Goal: Task Accomplishment & Management: Manage account settings

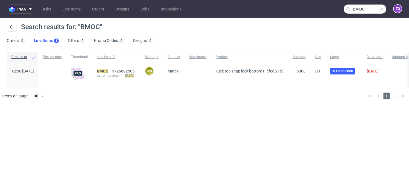
click at [361, 8] on input "BMOC" at bounding box center [364, 9] width 43 height 9
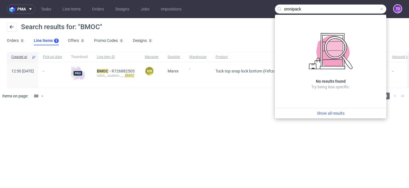
type input "omnipack"
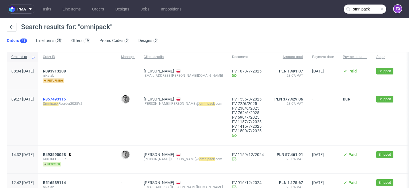
click at [66, 100] on span "R857493115" at bounding box center [54, 99] width 23 height 5
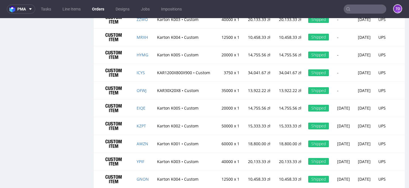
scroll to position [567, 0]
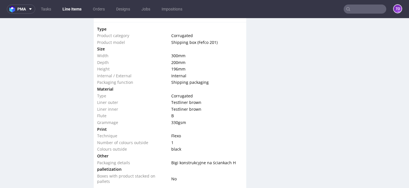
scroll to position [536, 0]
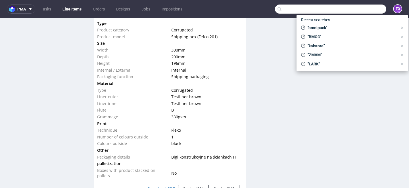
click at [364, 12] on input "text" at bounding box center [330, 9] width 111 height 9
paste input "MWQA"
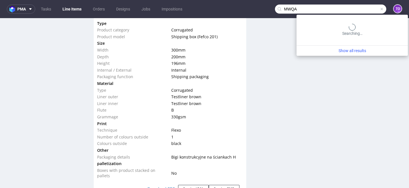
type input "MWQA"
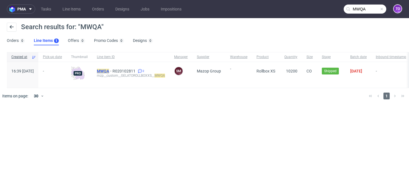
click at [109, 71] on mark "MWQA" at bounding box center [103, 71] width 12 height 5
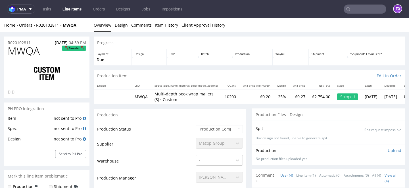
scroll to position [14, 0]
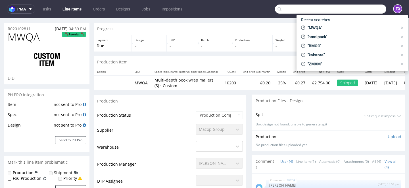
click at [351, 12] on input "text" at bounding box center [330, 9] width 111 height 9
paste input "EVTD"
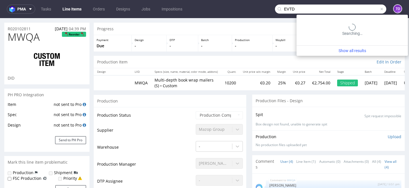
type input "EVTD"
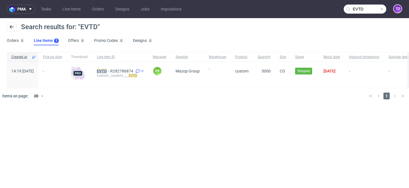
click at [107, 70] on mark "EVTD" at bounding box center [102, 71] width 10 height 5
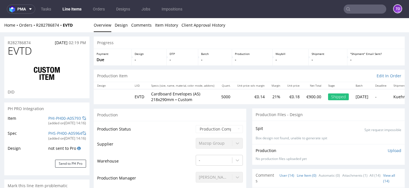
click at [298, 175] on link "Line Item (0)" at bounding box center [306, 176] width 20 height 12
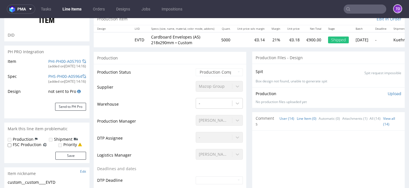
click at [281, 117] on link "User (14)" at bounding box center [286, 119] width 15 height 12
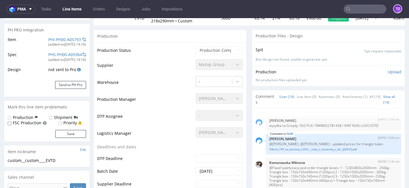
scroll to position [78, 0]
click at [311, 151] on link "Oferta_TFP_na_kartony_LODY_-_tuby_z_tasiemką_z_dn._[DATE].pdf" at bounding box center [333, 150] width 129 height 4
click at [298, 98] on link "Line Item (0)" at bounding box center [306, 97] width 20 height 12
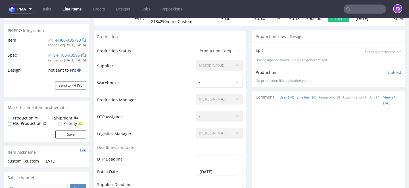
click at [282, 96] on link "User (14)" at bounding box center [286, 97] width 15 height 12
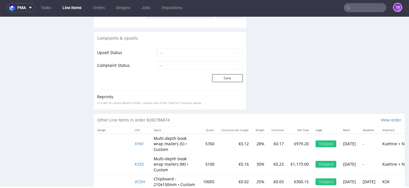
scroll to position [766, 0]
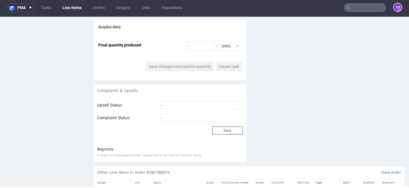
click at [374, 8] on input "text" at bounding box center [364, 7] width 43 height 9
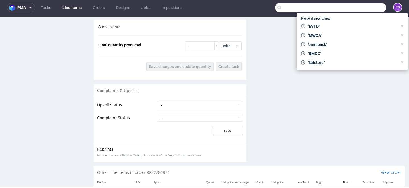
paste input "R282786874"
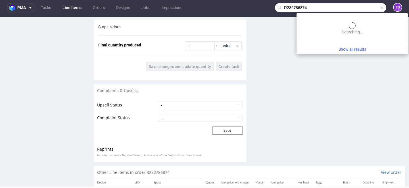
type input "R282786874"
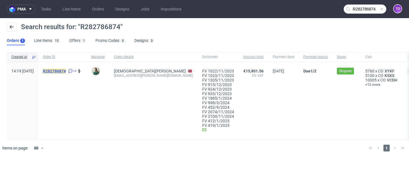
click at [66, 72] on mark "R282786874" at bounding box center [54, 71] width 23 height 5
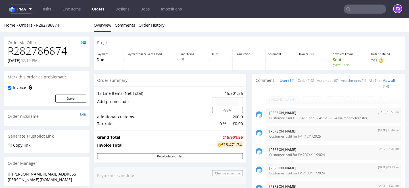
click at [358, 9] on input "text" at bounding box center [364, 9] width 43 height 9
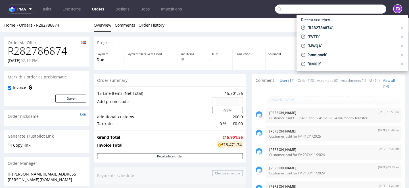
paste input "R020102811"
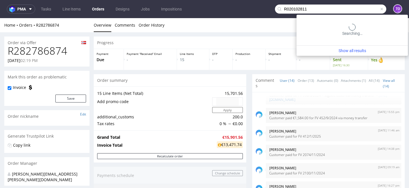
type input "R020102811"
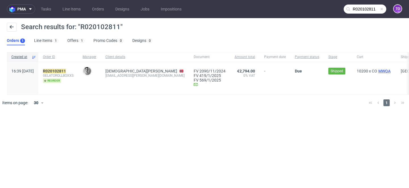
click at [377, 70] on span "MWQA" at bounding box center [384, 71] width 14 height 5
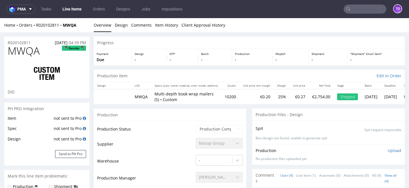
click at [140, 96] on td "MWQA" at bounding box center [141, 96] width 20 height 15
copy td "MWQA"
click at [66, 9] on link "Line Items" at bounding box center [72, 9] width 26 height 9
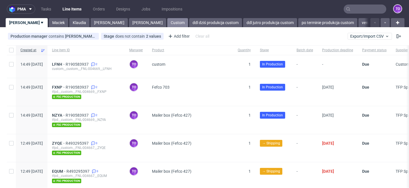
click at [167, 27] on link "Custom" at bounding box center [177, 22] width 21 height 9
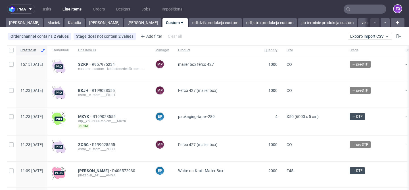
click at [359, 4] on nav "pma Tasks Line Items Orders Designs Jobs Impositions to" at bounding box center [204, 9] width 409 height 18
click at [359, 9] on input "text" at bounding box center [364, 9] width 43 height 9
paste input "FXRE"
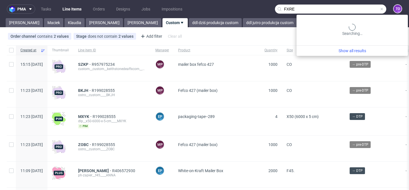
type input "FXRE"
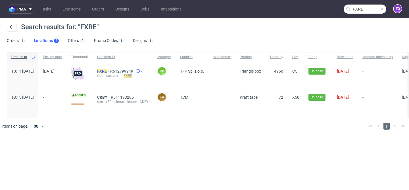
click at [107, 71] on mark "FXRE" at bounding box center [102, 71] width 10 height 5
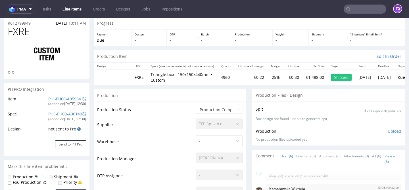
scroll to position [109, 0]
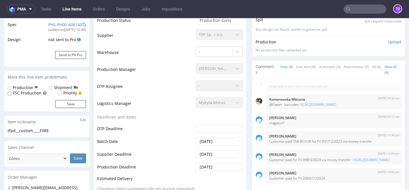
type input "4960"
click at [302, 66] on link "Line Item (0)" at bounding box center [306, 67] width 20 height 12
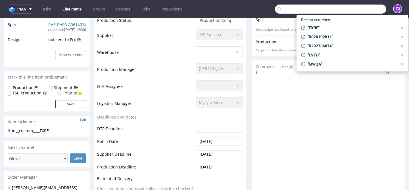
click at [357, 8] on input "text" at bounding box center [330, 9] width 111 height 9
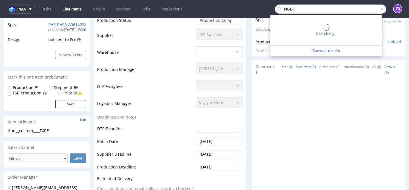
type input "NGBI"
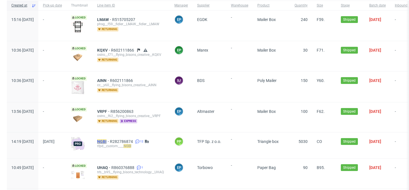
click at [106, 142] on mark "NGBI" at bounding box center [101, 141] width 9 height 5
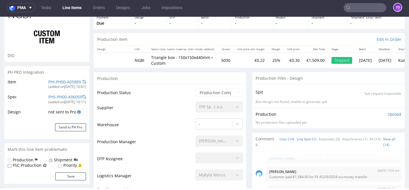
scroll to position [39, 0]
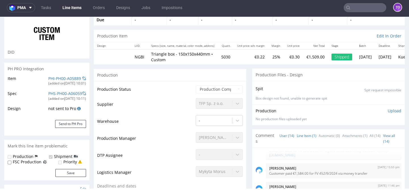
click at [306, 135] on link "Line Item (1)" at bounding box center [306, 136] width 20 height 12
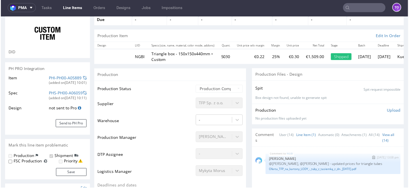
scroll to position [52, 0]
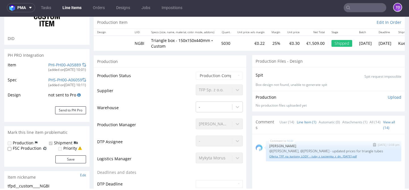
click at [308, 157] on link "Oferta_TFP_na_kartony_LODY_-_tuby_z_tasiemką_z_dn._[DATE].pdf" at bounding box center [333, 156] width 129 height 4
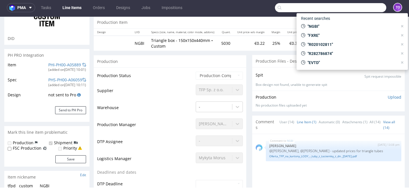
click at [357, 7] on input "text" at bounding box center [330, 7] width 111 height 9
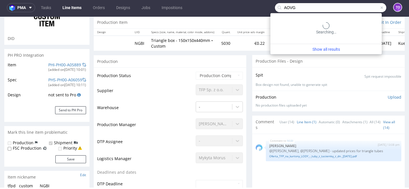
type input "AOVG"
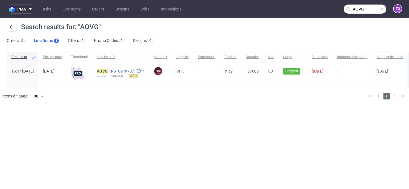
click at [135, 70] on span "R618949737" at bounding box center [123, 71] width 24 height 5
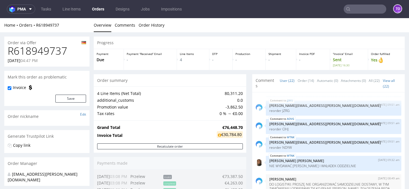
scroll to position [53, 0]
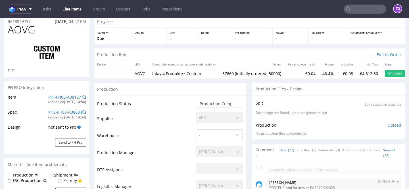
scroll to position [81, 0]
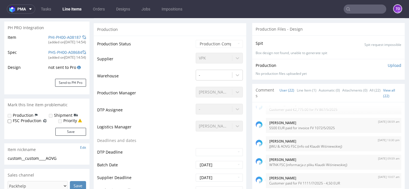
select select "in_progress"
click at [303, 89] on link "Line Item (1)" at bounding box center [306, 90] width 20 height 12
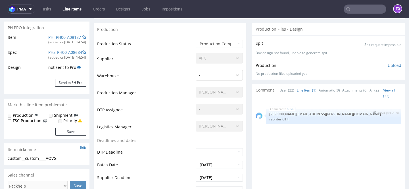
click at [283, 118] on p "reorder CIHJ" at bounding box center [333, 119] width 129 height 4
copy p "CIHJ"
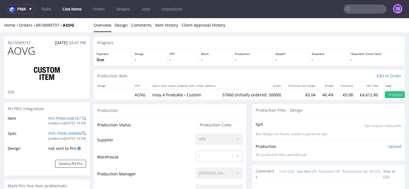
click at [350, 7] on input "text" at bounding box center [364, 9] width 43 height 9
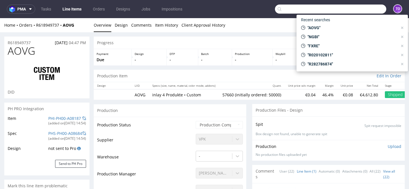
click at [350, 7] on input "text" at bounding box center [330, 9] width 111 height 9
paste input "CIHJ"
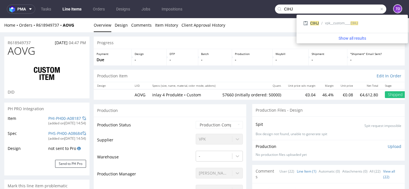
type input "CIHJ"
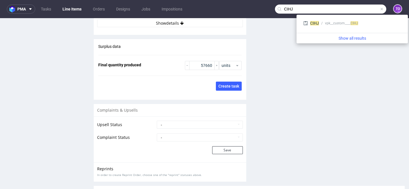
scroll to position [1018, 0]
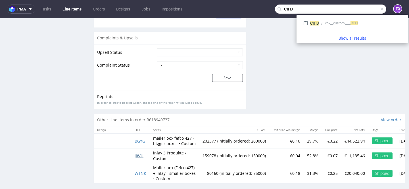
click at [142, 153] on span "JJWU" at bounding box center [138, 155] width 9 height 5
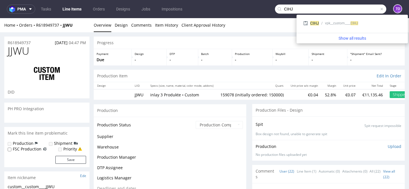
scroll to position [356, 0]
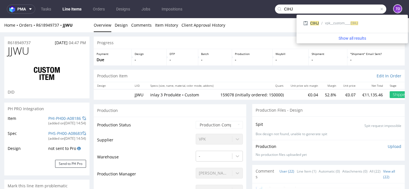
type input "159078"
click at [337, 10] on input "CIHJ" at bounding box center [330, 9] width 111 height 9
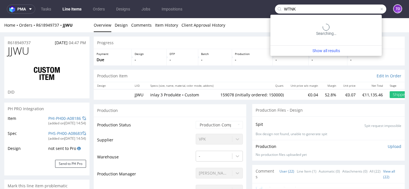
type input "WTNK"
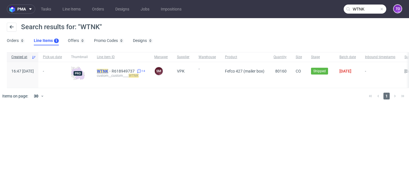
click at [108, 69] on mark "WTNK" at bounding box center [102, 71] width 11 height 5
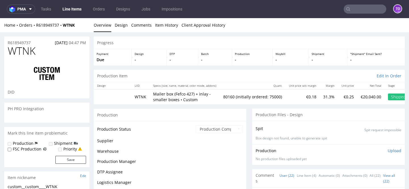
scroll to position [356, 0]
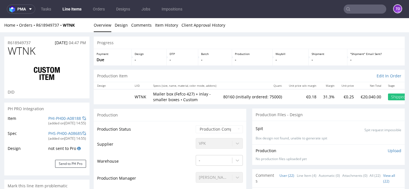
select select "in_progress"
click at [363, 9] on input "text" at bounding box center [364, 9] width 43 height 9
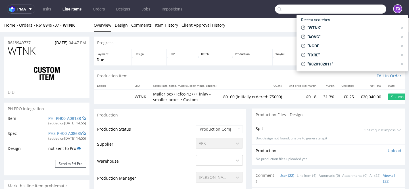
paste input "AOVG"
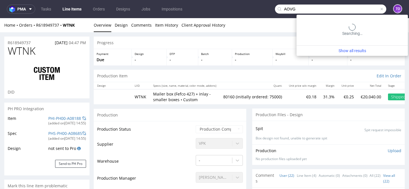
type input "AOVG"
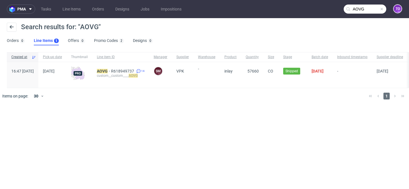
click at [123, 73] on div "custom__custom____ AOVG" at bounding box center [121, 75] width 48 height 5
click at [108, 71] on mark "AOVG" at bounding box center [102, 71] width 11 height 5
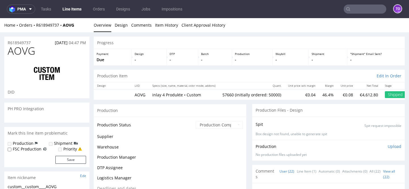
scroll to position [356, 0]
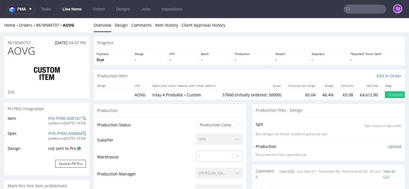
select select "in_progress"
click at [63, 118] on link "PHI-PH00-A08187" at bounding box center [64, 118] width 33 height 5
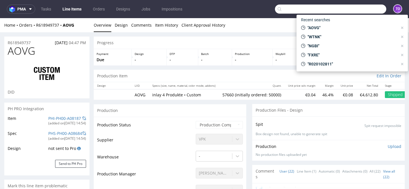
click at [370, 9] on input "text" at bounding box center [330, 9] width 111 height 9
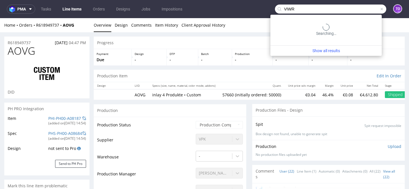
type input "VIWR"
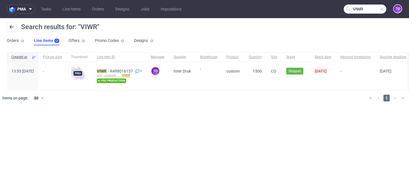
click at [116, 73] on div "ind__custom____ VIWR" at bounding box center [119, 75] width 45 height 5
click at [106, 71] on mark "VIWR" at bounding box center [102, 71] width 10 height 5
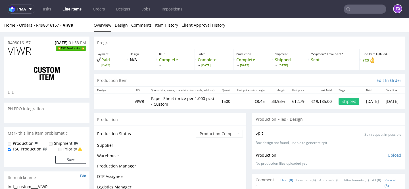
scroll to position [73, 0]
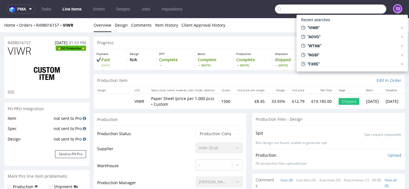
click at [350, 10] on input "text" at bounding box center [330, 9] width 111 height 9
paste input "FFHI"
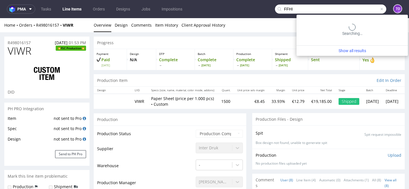
type input "FFHI"
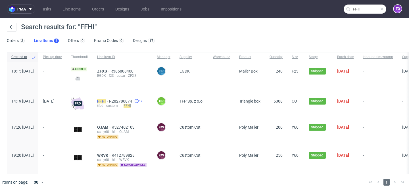
click at [106, 100] on mark "FFHI" at bounding box center [101, 101] width 9 height 5
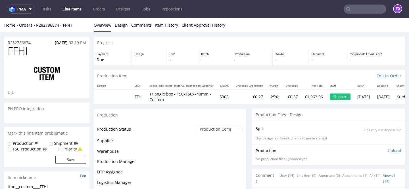
scroll to position [192, 0]
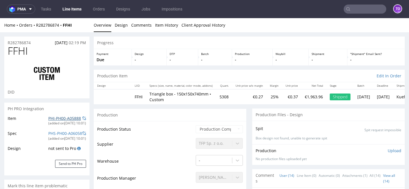
click at [64, 120] on link "PHI-PH00-A05888" at bounding box center [64, 118] width 33 height 5
click at [349, 5] on input "text" at bounding box center [364, 9] width 43 height 9
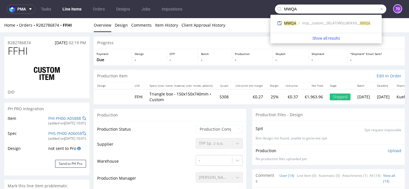
type input "MWQA"
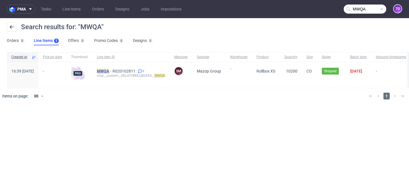
click at [109, 73] on mark "MWQA" at bounding box center [103, 71] width 12 height 5
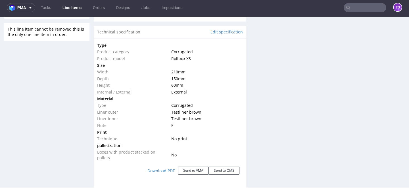
scroll to position [474, 0]
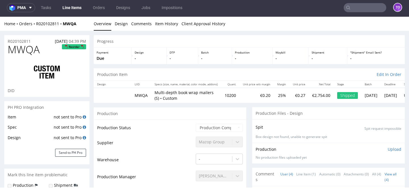
click at [82, 6] on link "Line Items" at bounding box center [72, 7] width 26 height 9
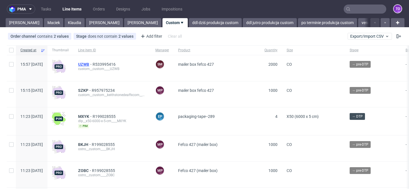
click at [92, 63] on span "UZWB" at bounding box center [85, 64] width 14 height 5
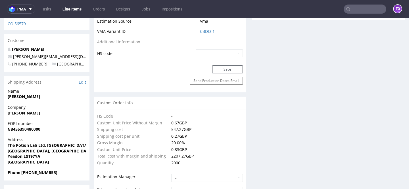
scroll to position [300, 0]
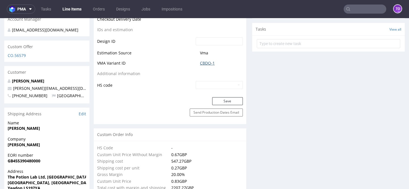
click at [205, 62] on link "CBDO-1" at bounding box center [207, 63] width 15 height 6
click at [207, 63] on link "CBDO-1" at bounding box center [207, 63] width 15 height 6
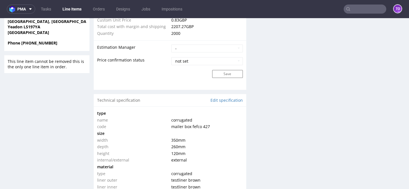
scroll to position [515, 0]
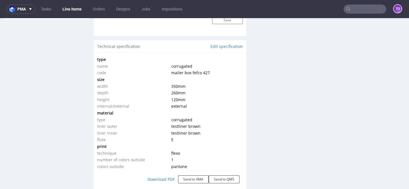
click at [356, 7] on input "text" at bounding box center [364, 9] width 43 height 9
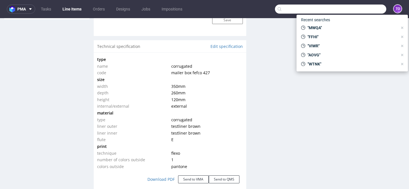
paste input "R203103219_BGZP"
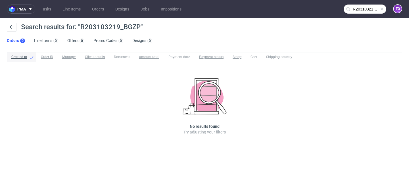
click at [374, 12] on input "R203103219_BGZP" at bounding box center [364, 9] width 43 height 9
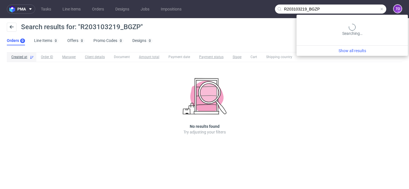
click at [374, 12] on input "R203103219_BGZP" at bounding box center [330, 9] width 111 height 9
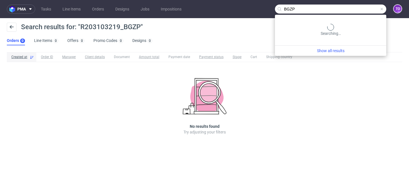
type input "BGZP"
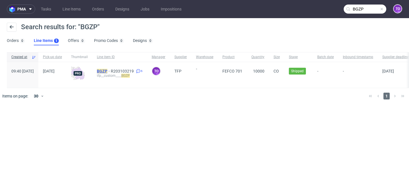
click at [107, 71] on mark "BGZP" at bounding box center [102, 71] width 10 height 5
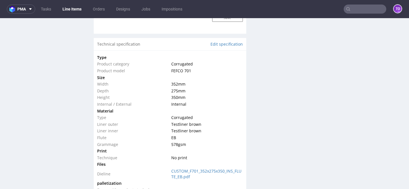
scroll to position [511, 0]
click at [358, 11] on input "text" at bounding box center [364, 9] width 43 height 9
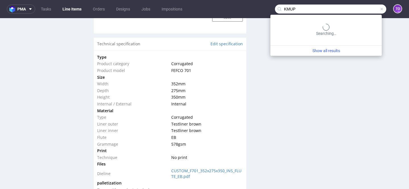
type input "KMUP"
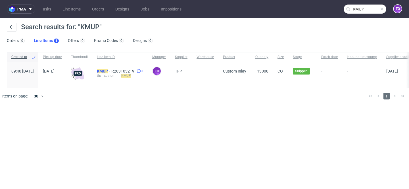
click at [108, 70] on mark "KMUP" at bounding box center [102, 71] width 11 height 5
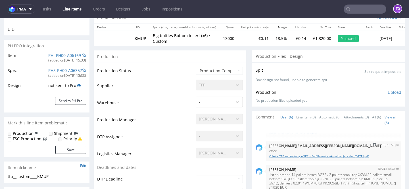
scroll to position [93, 0]
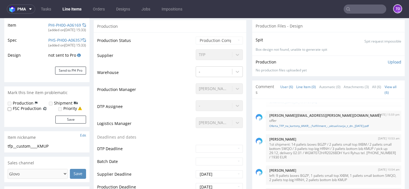
click at [301, 87] on link "Line Item (0)" at bounding box center [306, 87] width 20 height 12
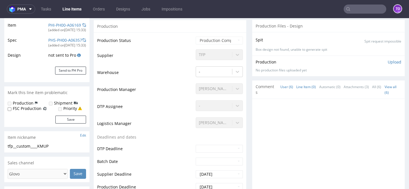
click at [281, 87] on link "User (6)" at bounding box center [286, 87] width 13 height 12
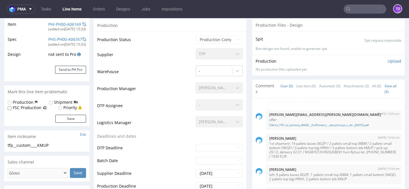
scroll to position [105, 0]
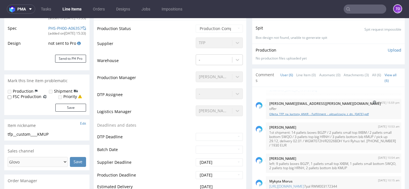
click at [296, 112] on link "Oferta_TFP_na_kartony_ANKR_-_Fulfillment_-_aktualizacja_z_dn._17.11.2023.pdf" at bounding box center [333, 114] width 129 height 4
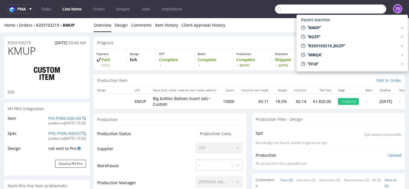
click at [355, 6] on input "text" at bounding box center [330, 9] width 111 height 9
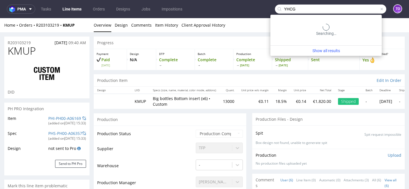
type input "YHCG"
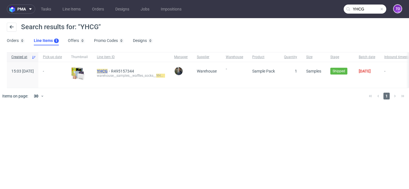
click at [108, 71] on mark "YHCG" at bounding box center [102, 71] width 11 height 5
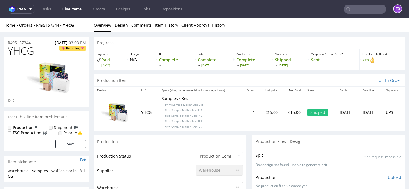
scroll to position [7, 0]
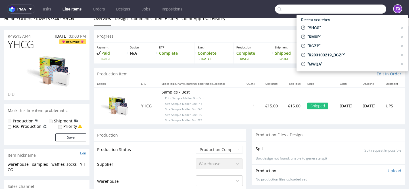
click at [355, 10] on input "text" at bounding box center [330, 9] width 111 height 9
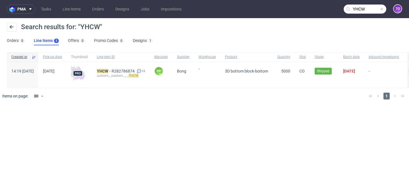
click at [361, 9] on input "YHCW" at bounding box center [364, 9] width 43 height 9
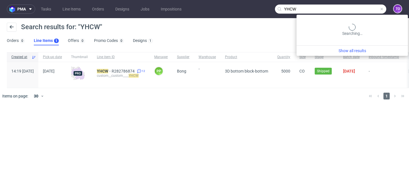
click at [361, 9] on input "YHCW" at bounding box center [330, 9] width 111 height 9
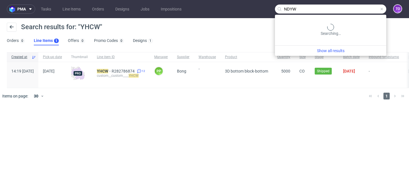
type input "NDYW"
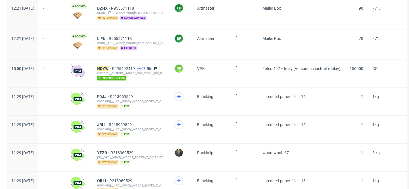
scroll to position [576, 0]
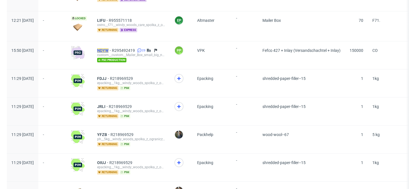
click at [108, 48] on mark "NDYW" at bounding box center [102, 50] width 11 height 5
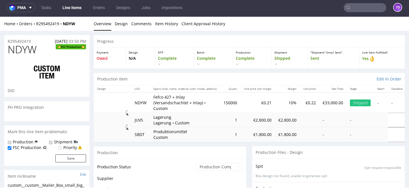
scroll to position [2075, 0]
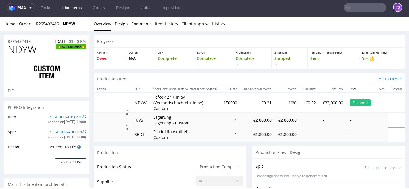
select select "in_progress"
click at [348, 10] on input "text" at bounding box center [364, 7] width 43 height 9
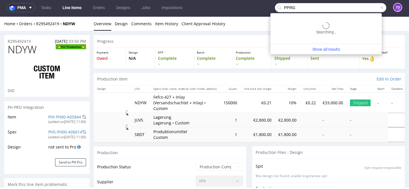
type input "PPRG"
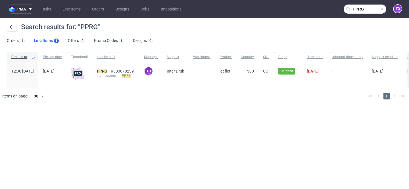
click at [120, 68] on div "PPRG R383078239 ind__custom____ PPRG" at bounding box center [115, 75] width 47 height 26
click at [107, 71] on mark "PPRG" at bounding box center [102, 71] width 10 height 5
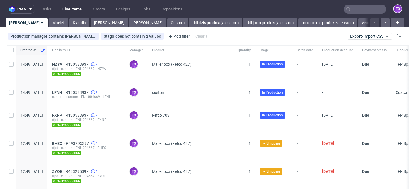
click at [367, 8] on input "text" at bounding box center [364, 9] width 43 height 9
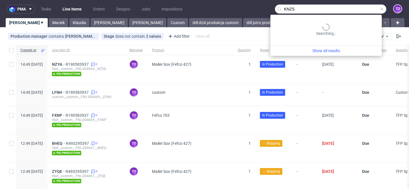
type input "KNZS"
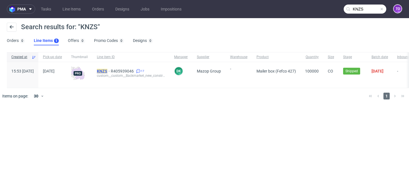
click at [107, 69] on mark "KNZS" at bounding box center [102, 71] width 10 height 5
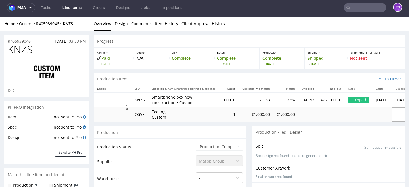
click at [346, 7] on use at bounding box center [348, 8] width 4 height 4
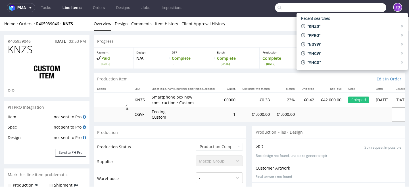
click at [351, 7] on input "text" at bounding box center [330, 7] width 111 height 9
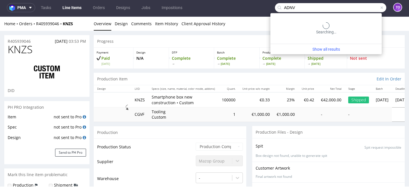
type input "ADNV"
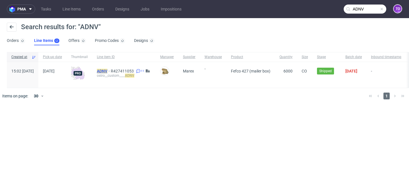
click at [107, 70] on mark "ADNV" at bounding box center [102, 71] width 10 height 5
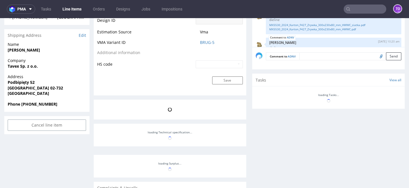
scroll to position [265, 0]
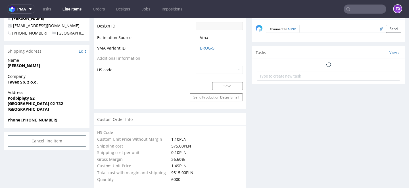
select select "in_progress"
type input "6000"
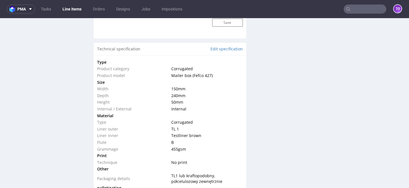
scroll to position [558, 0]
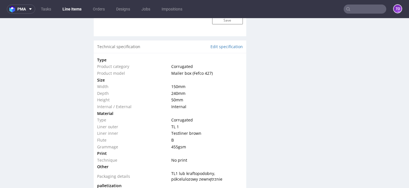
click at [367, 8] on input "text" at bounding box center [364, 9] width 43 height 9
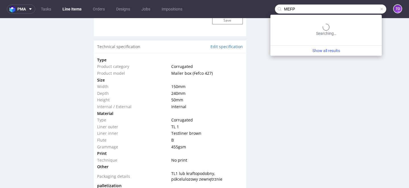
type input "MEFP"
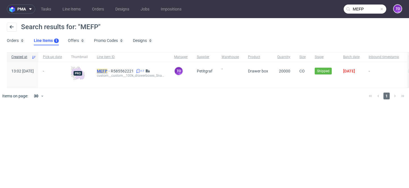
click at [107, 70] on mark "MEFP" at bounding box center [102, 71] width 10 height 5
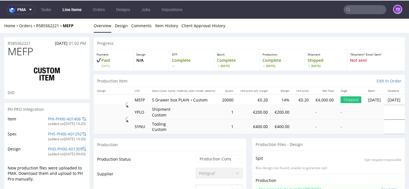
scroll to position [1988, 0]
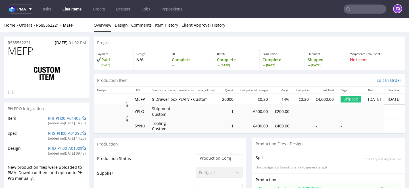
select select "done"
click at [65, 118] on link "PHI-PH00-A01406" at bounding box center [64, 118] width 33 height 5
click at [370, 7] on input "text" at bounding box center [364, 9] width 43 height 9
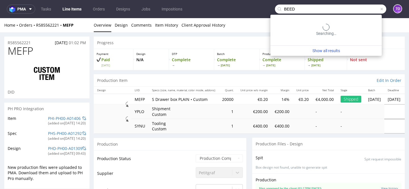
type input "BEED"
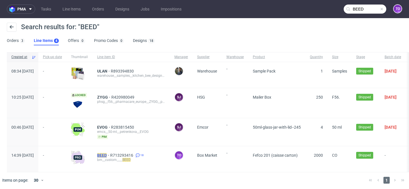
click at [107, 155] on mark "BEED" at bounding box center [102, 155] width 10 height 5
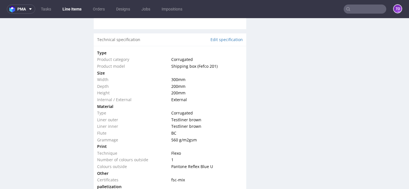
scroll to position [511, 0]
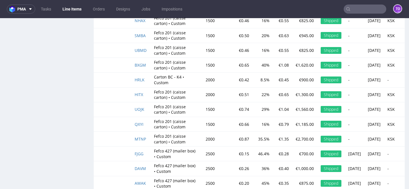
scroll to position [1127, 0]
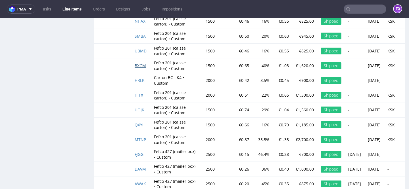
click at [140, 63] on span "BXGM" at bounding box center [139, 65] width 11 height 5
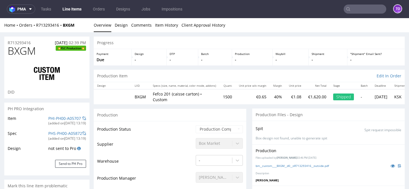
click at [366, 7] on input "text" at bounding box center [364, 9] width 43 height 9
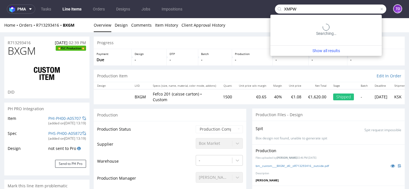
type input "XMPW"
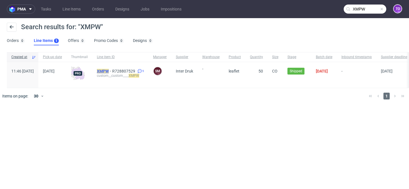
click at [109, 71] on mark "XMPW" at bounding box center [103, 71] width 12 height 5
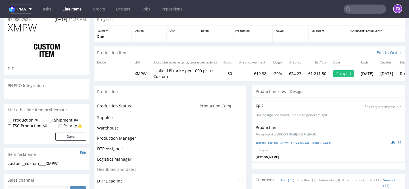
scroll to position [50, 0]
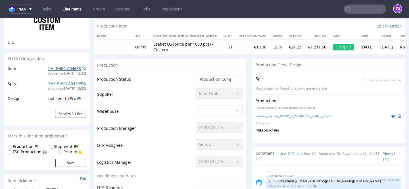
click at [66, 68] on link "PHI-PH00-A04688" at bounding box center [64, 68] width 33 height 5
